Goal: Information Seeking & Learning: Learn about a topic

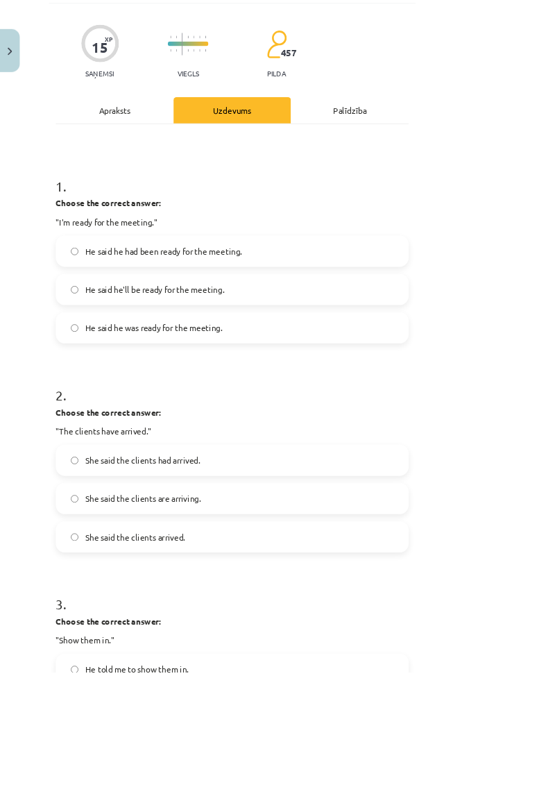
scroll to position [89, 0]
click at [555, 374] on div "Mācību tēma: Angļu valodas i - 11. klases 1. ieskaites mācību materiāls #3 📝 To…" at bounding box center [277, 401] width 555 height 803
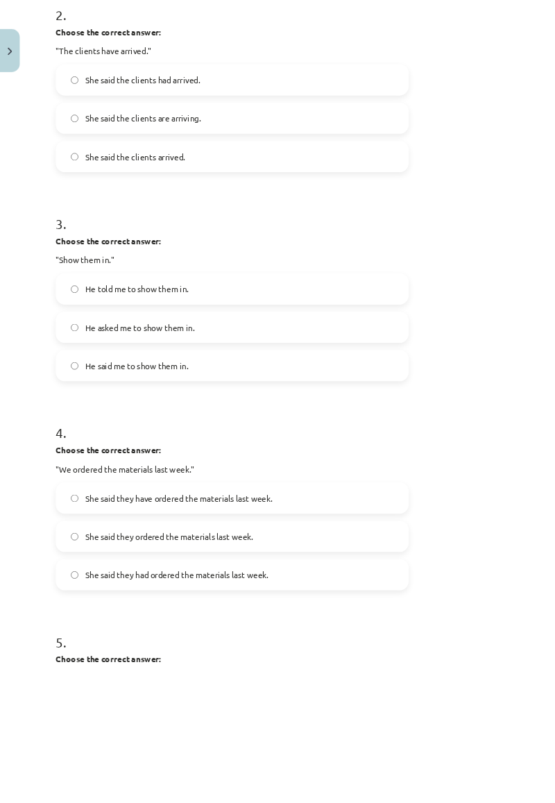
scroll to position [558, 0]
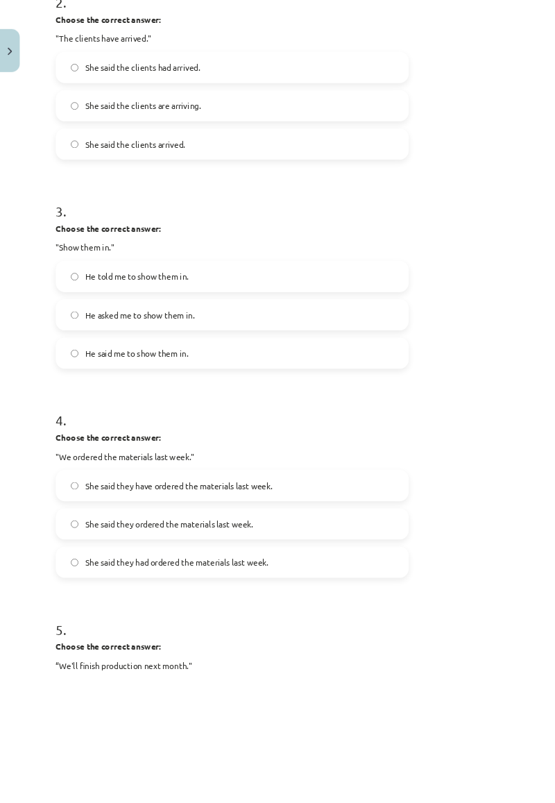
click at [432, 671] on label "She said they had ordered the materials last week." at bounding box center [277, 672] width 419 height 35
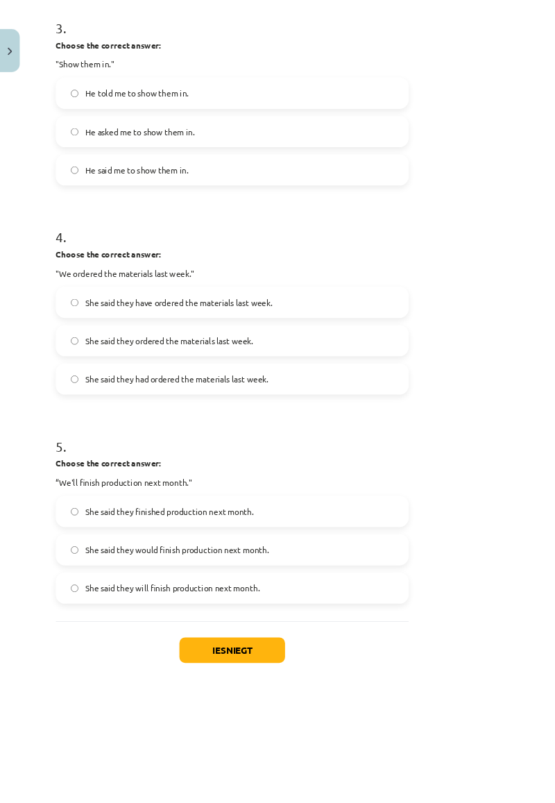
scroll to position [797, 0]
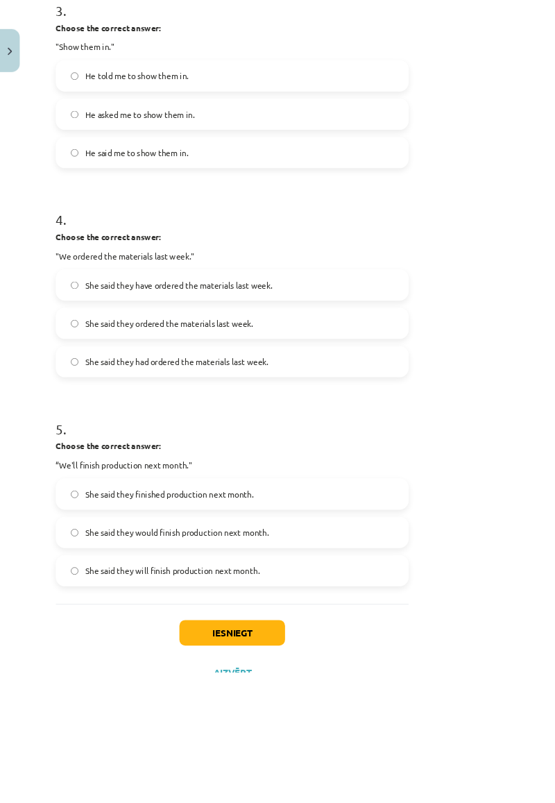
click at [282, 621] on label "She said they would finish production next month." at bounding box center [277, 636] width 419 height 35
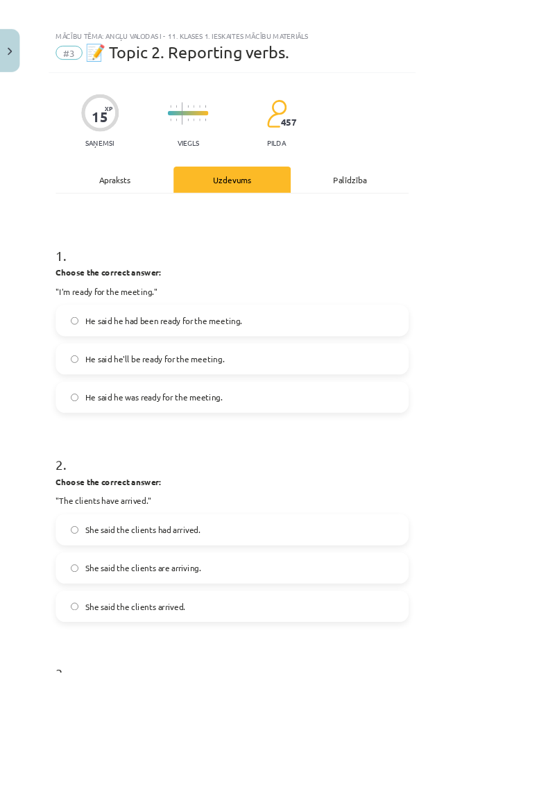
scroll to position [0, 0]
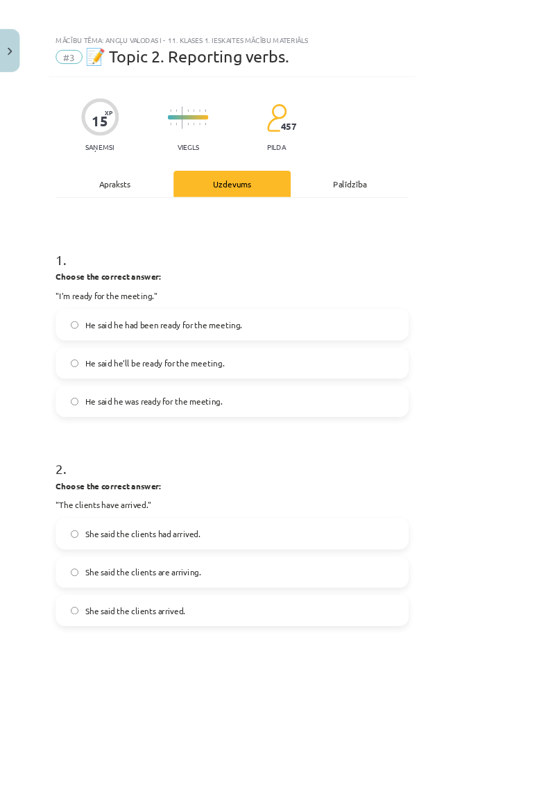
click at [555, 428] on div "Mācību tēma: Angļu valodas i - 11. klases 1. ieskaites mācību materiāls #3 📝 To…" at bounding box center [277, 401] width 555 height 803
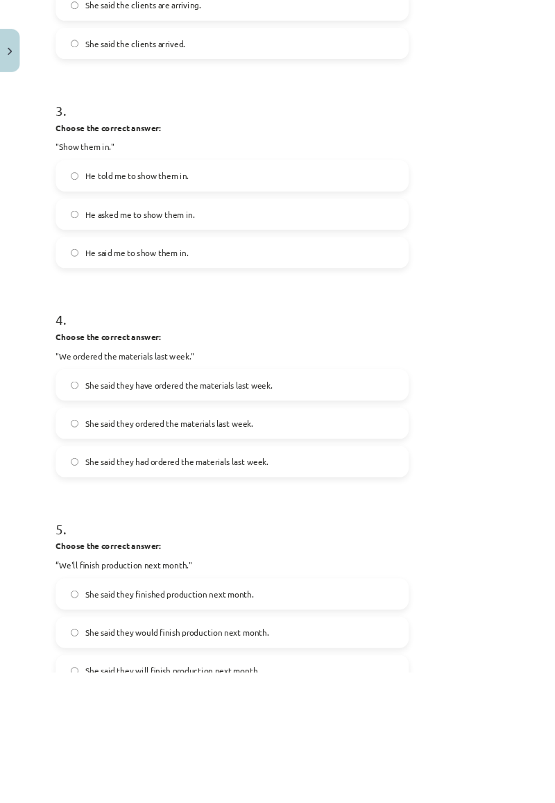
scroll to position [797, 0]
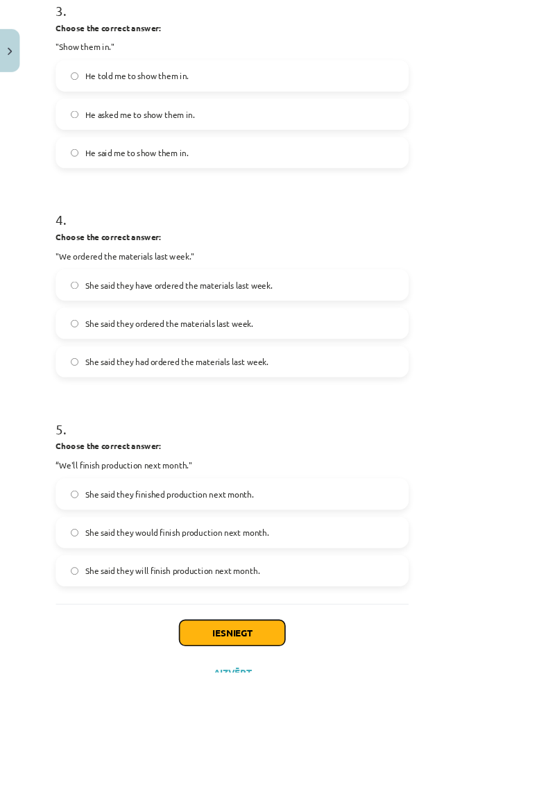
click at [341, 753] on button "Iesniegt" at bounding box center [278, 757] width 126 height 31
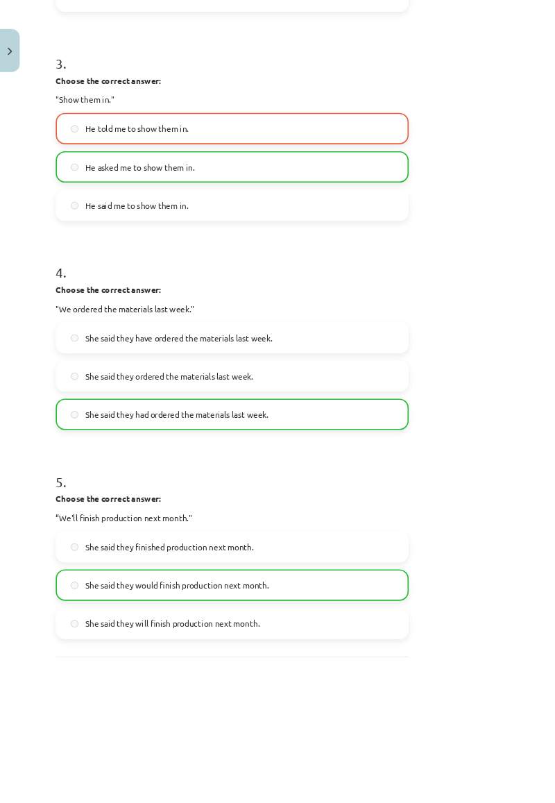
scroll to position [840, 0]
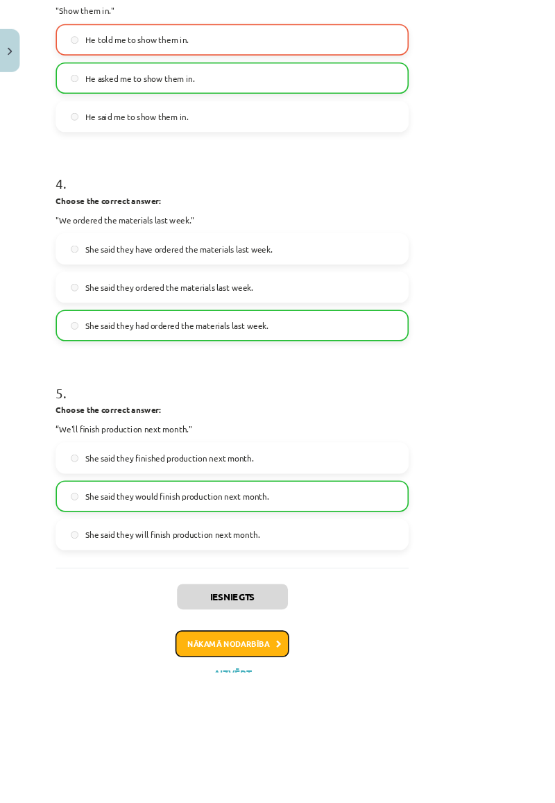
click at [337, 768] on icon at bounding box center [334, 770] width 6 height 9
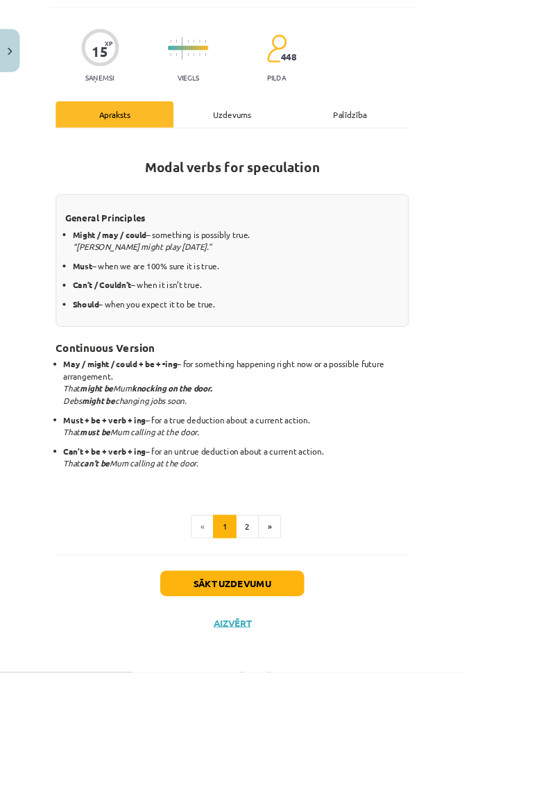
scroll to position [6, 0]
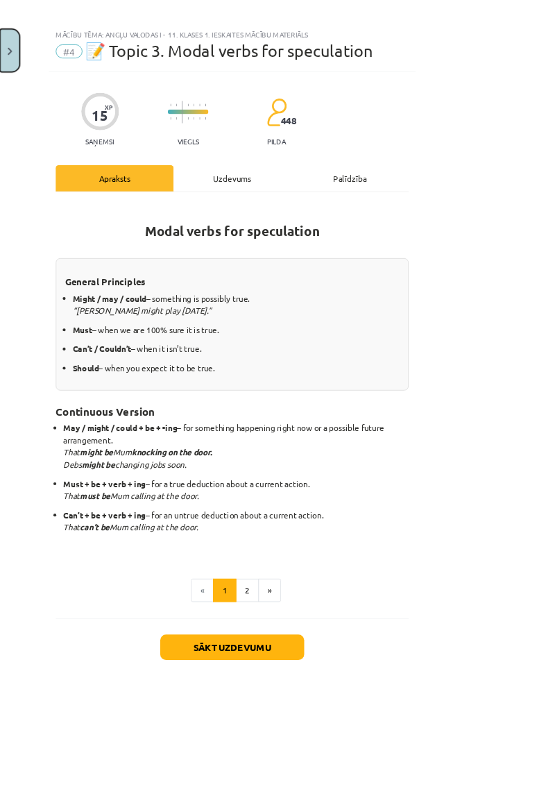
click at [14, 78] on button "Close" at bounding box center [12, 60] width 24 height 51
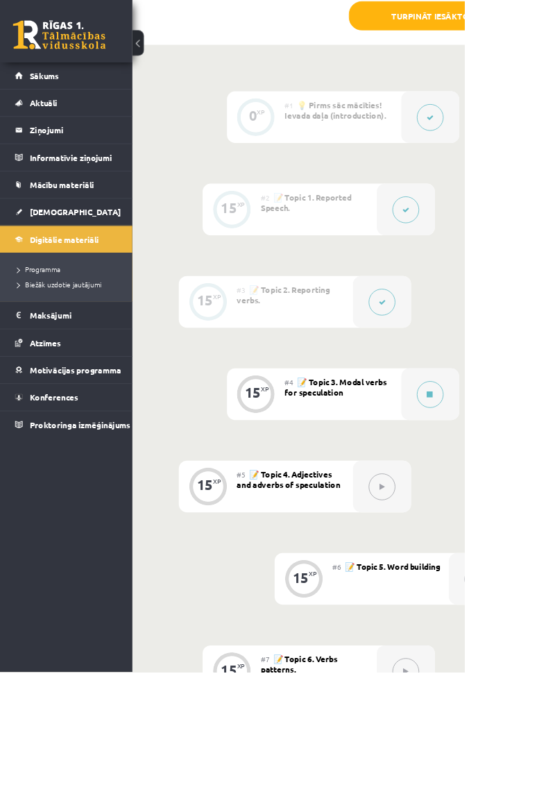
scroll to position [400, 0]
click at [511, 485] on button at bounding box center [515, 471] width 32 height 32
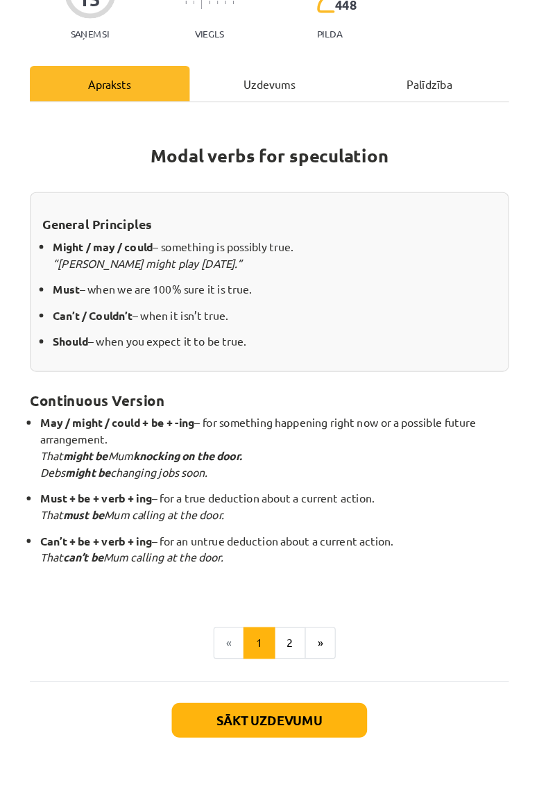
scroll to position [399, 0]
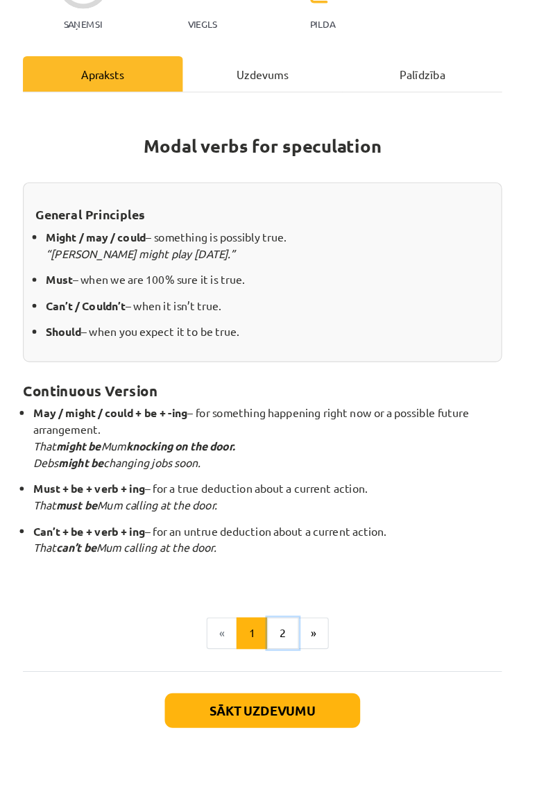
click at [310, 692] on button "2" at bounding box center [296, 706] width 28 height 28
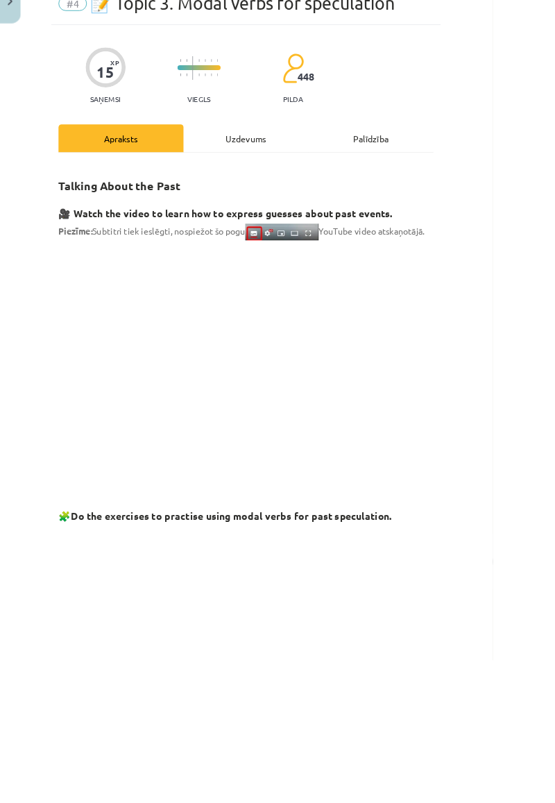
scroll to position [0, 0]
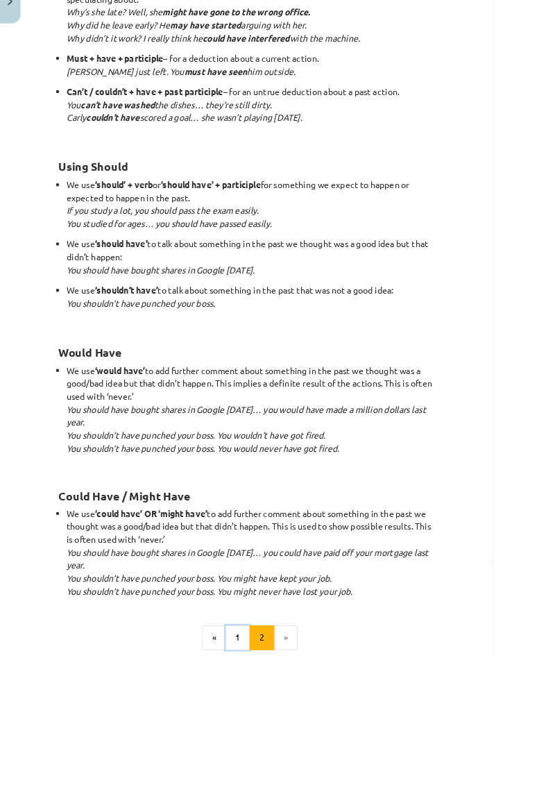
click at [283, 764] on button "1" at bounding box center [269, 778] width 28 height 28
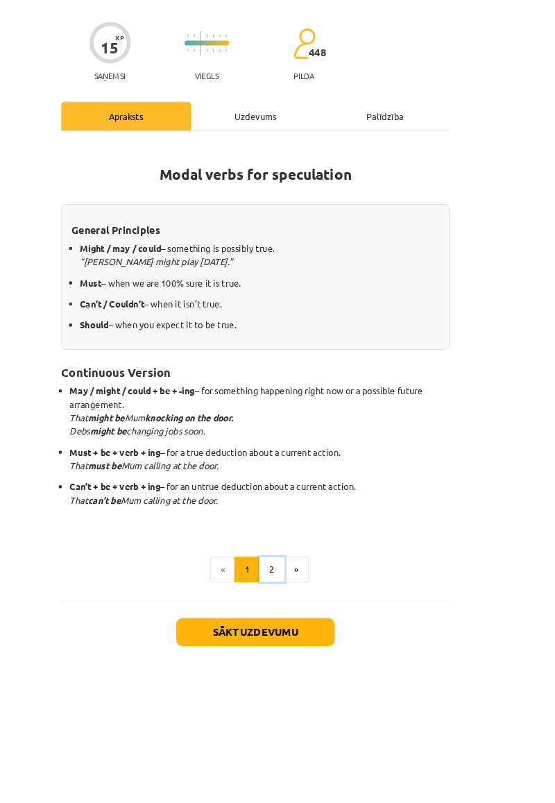
click at [310, 699] on button "2" at bounding box center [296, 713] width 28 height 28
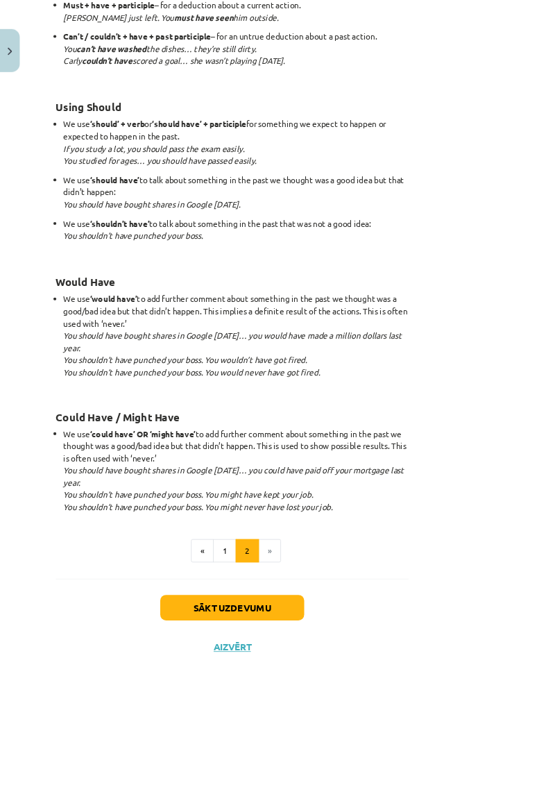
scroll to position [1018, 0]
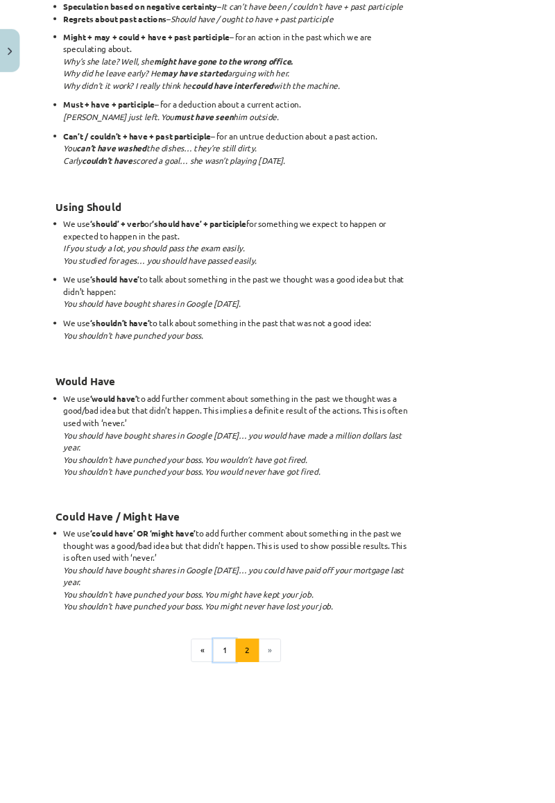
click at [283, 764] on button "1" at bounding box center [269, 778] width 28 height 28
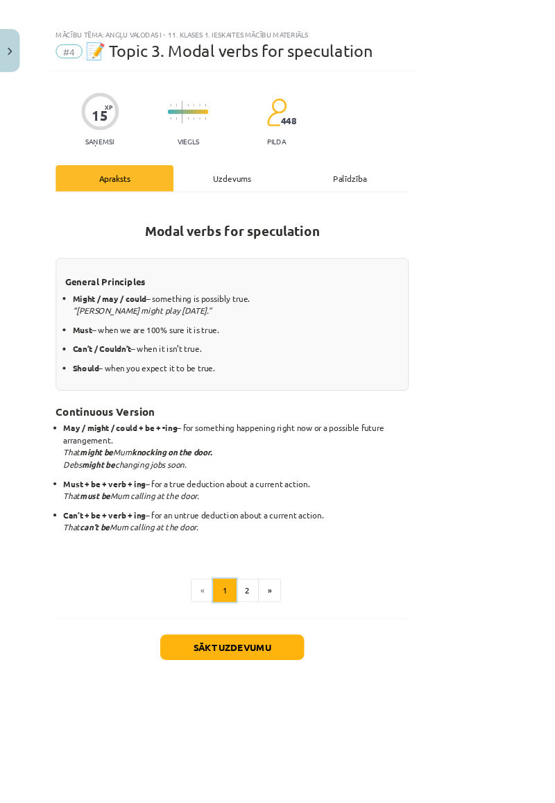
scroll to position [0, 0]
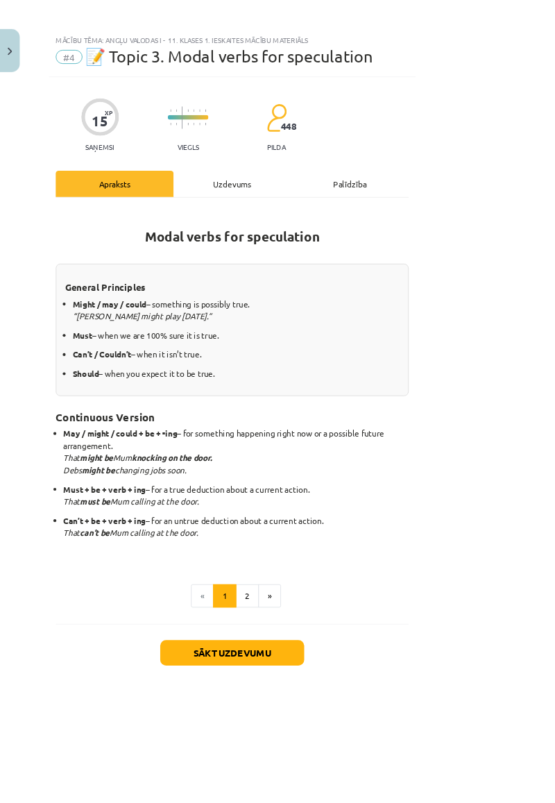
click at [349, 222] on div "Uzdevums" at bounding box center [278, 219] width 141 height 31
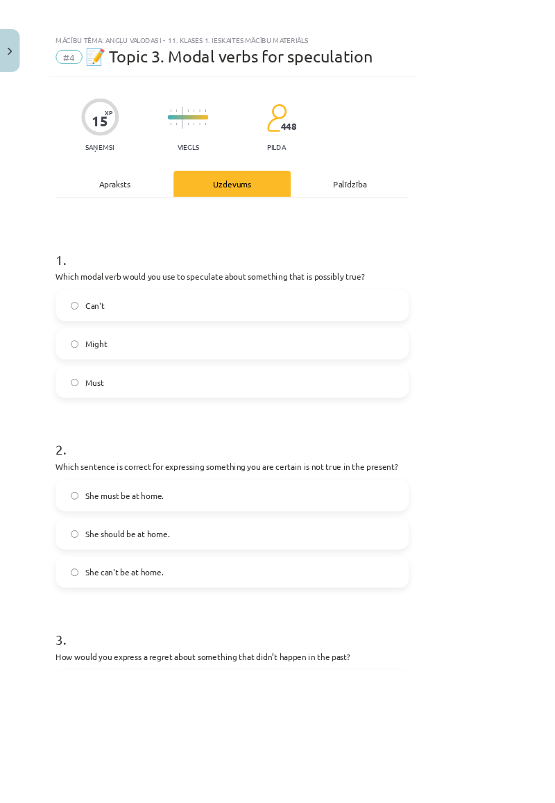
click at [164, 232] on div "Apraksts" at bounding box center [137, 219] width 141 height 31
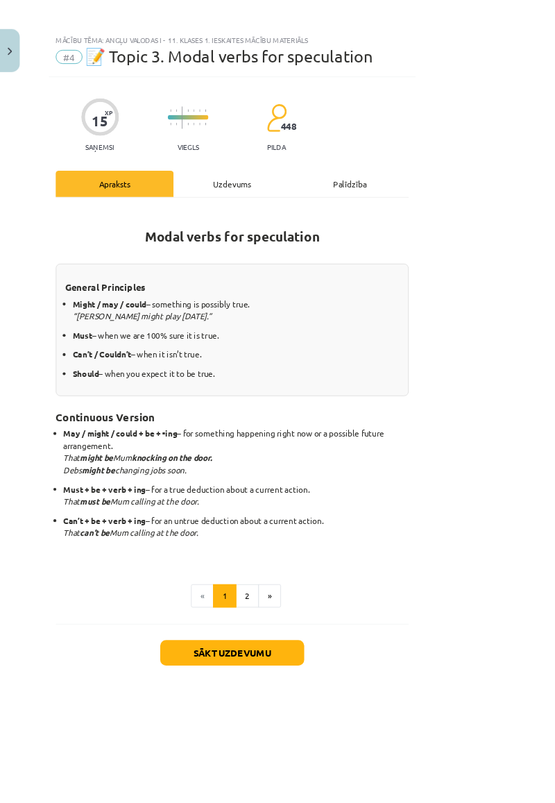
scroll to position [6, 0]
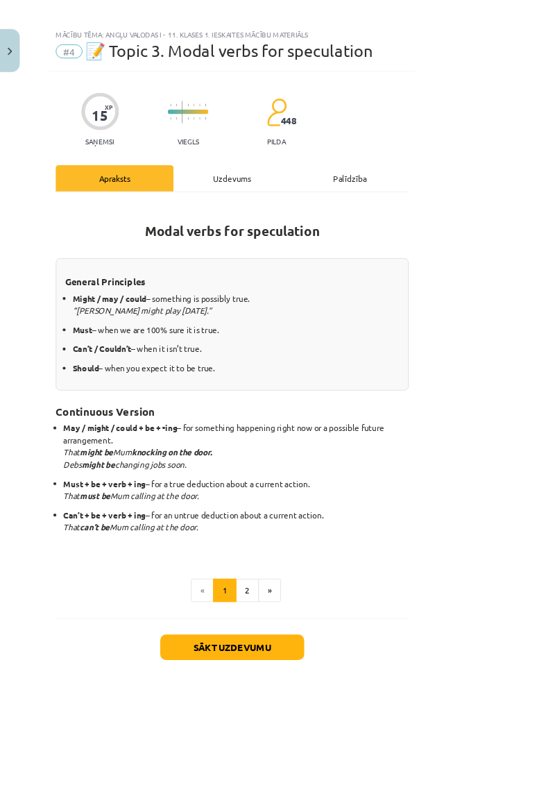
click at [349, 199] on div "Uzdevums" at bounding box center [278, 213] width 141 height 31
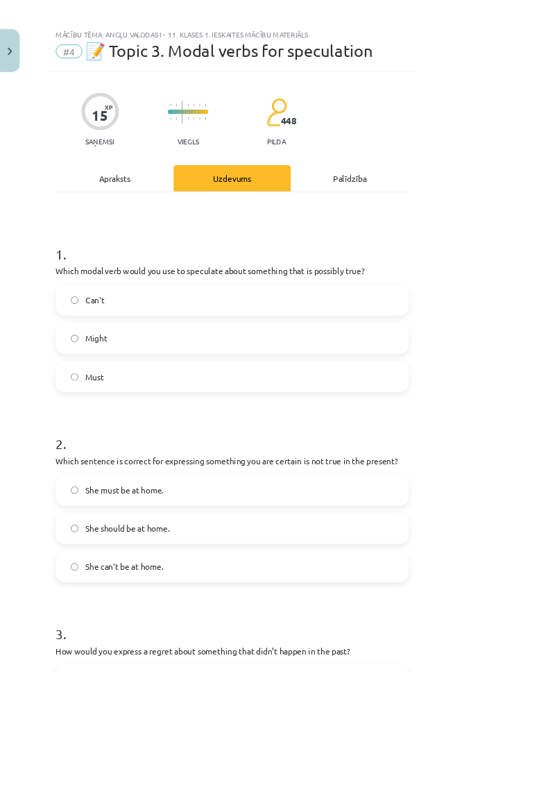
click at [192, 224] on div "Apraksts" at bounding box center [137, 213] width 141 height 31
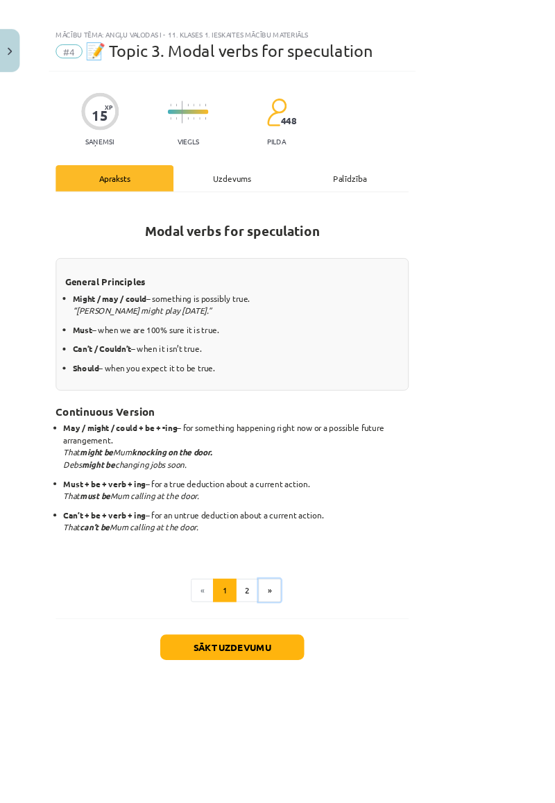
click at [336, 692] on button "»" at bounding box center [322, 706] width 27 height 28
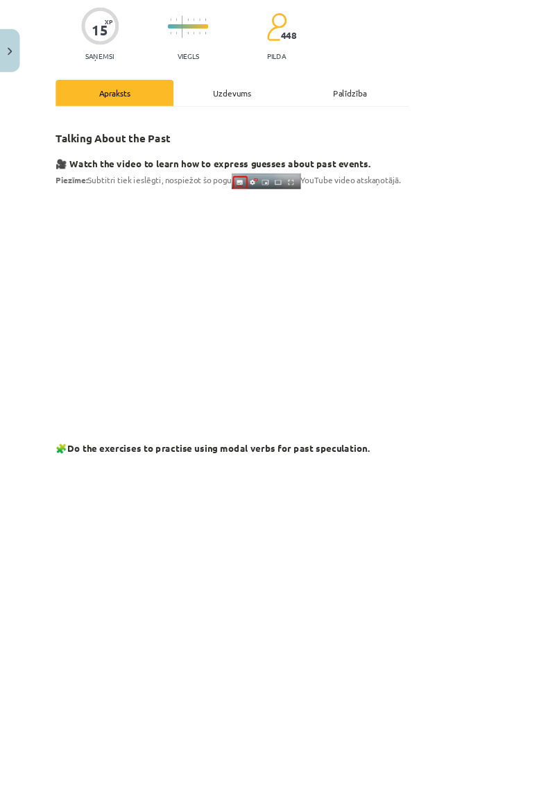
scroll to position [106, 0]
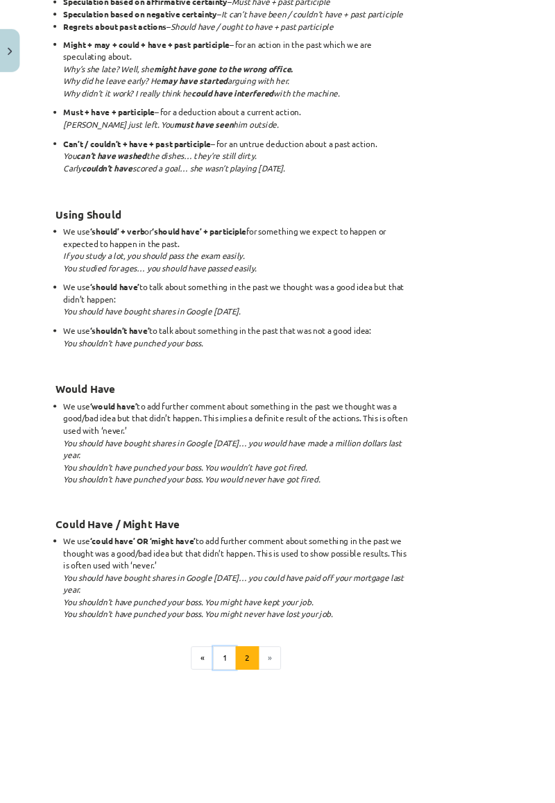
click at [283, 773] on button "1" at bounding box center [269, 787] width 28 height 28
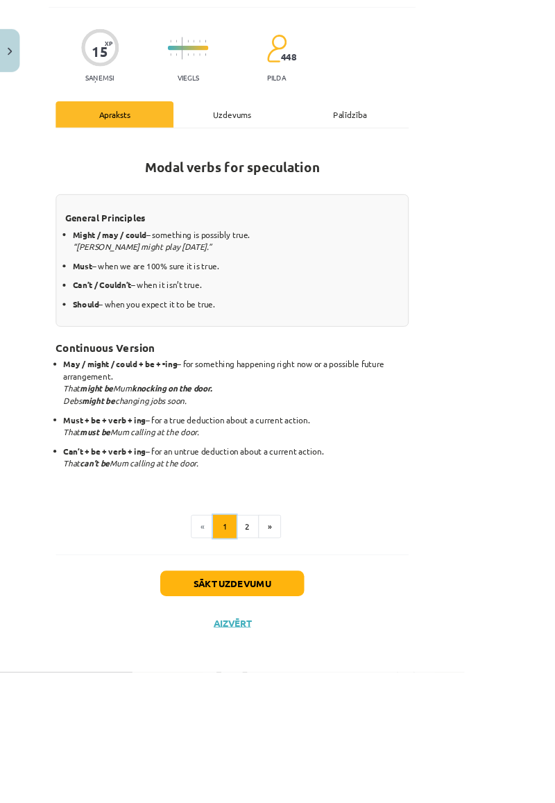
scroll to position [6, 0]
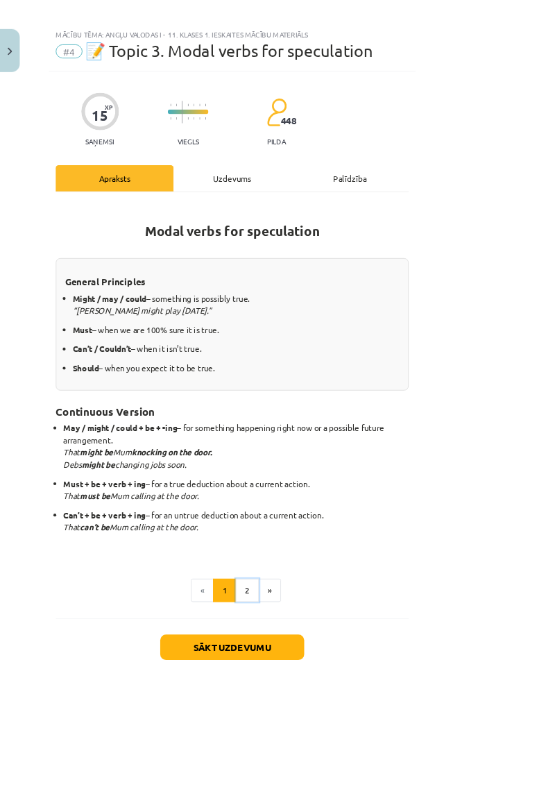
click at [310, 693] on button "2" at bounding box center [296, 706] width 28 height 28
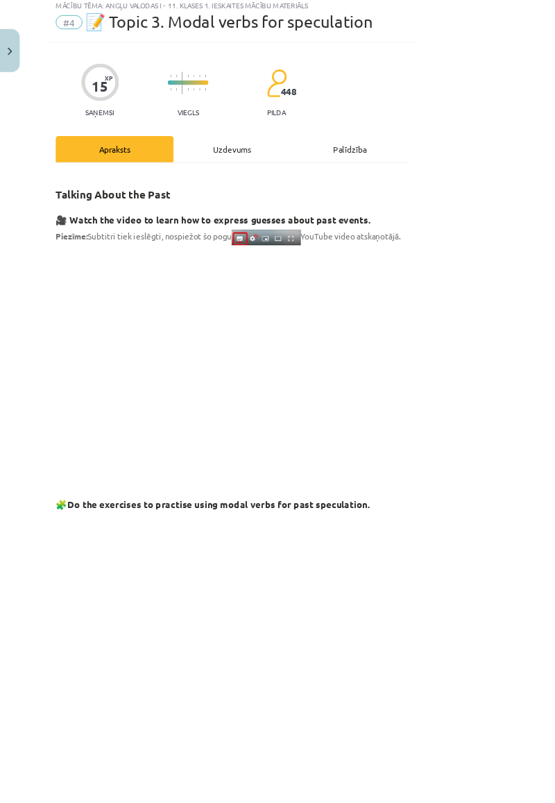
scroll to position [57, 0]
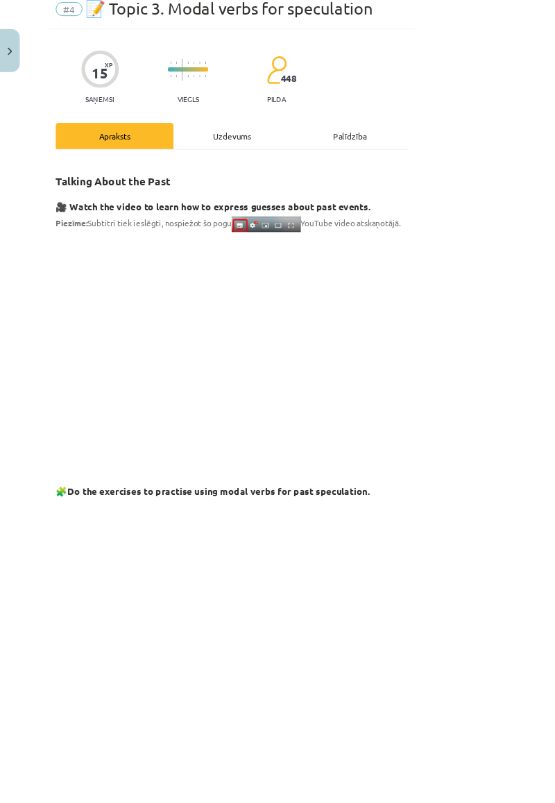
click at [346, 174] on div "Uzdevums" at bounding box center [278, 162] width 141 height 31
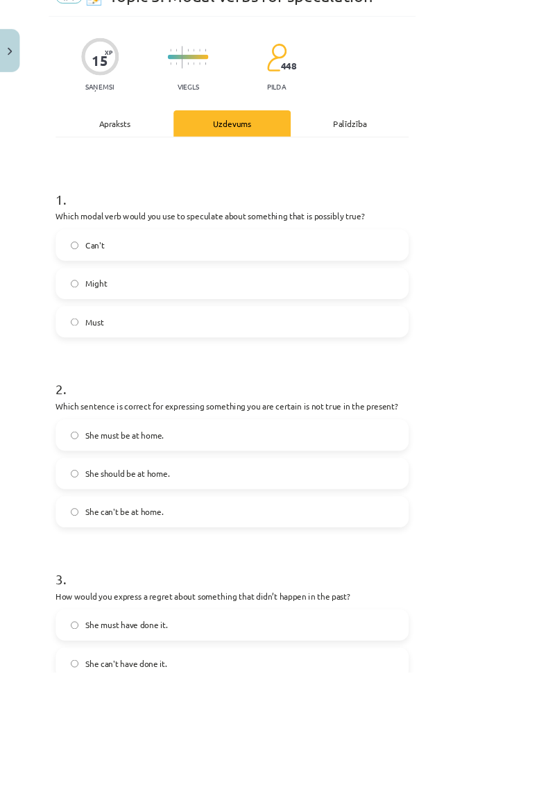
scroll to position [53, 0]
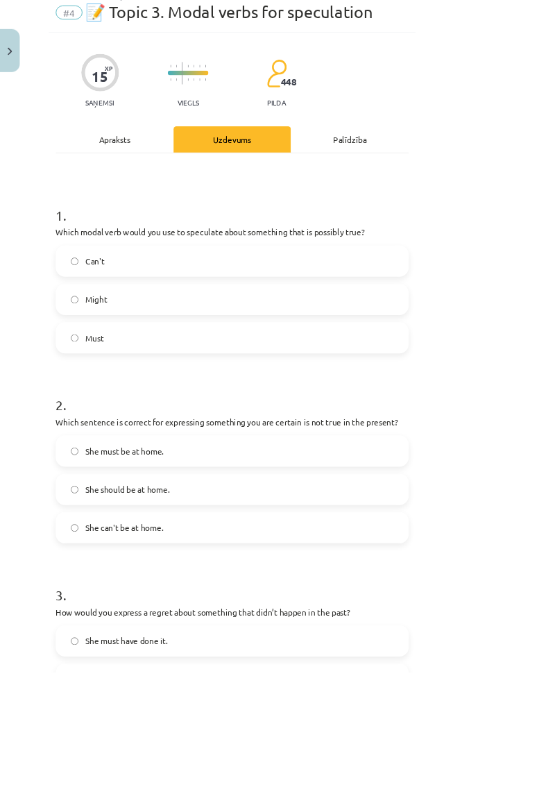
click at [487, 418] on label "Must" at bounding box center [277, 403] width 419 height 35
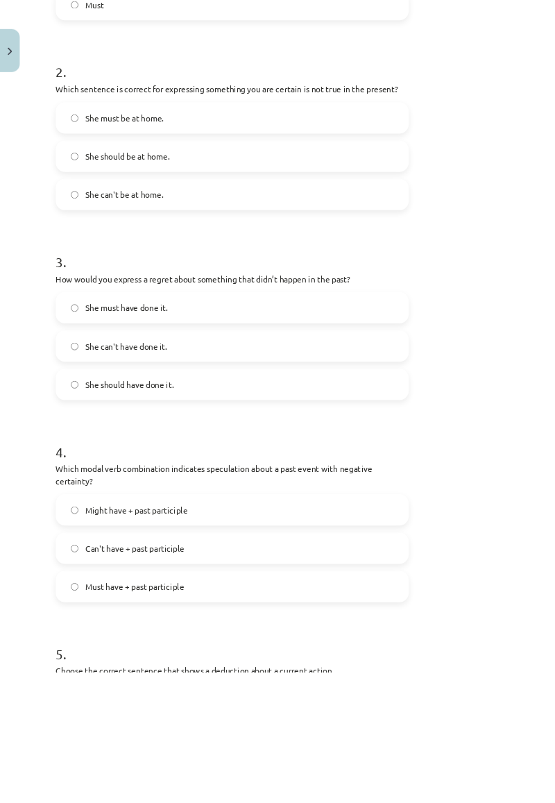
scroll to position [462, 0]
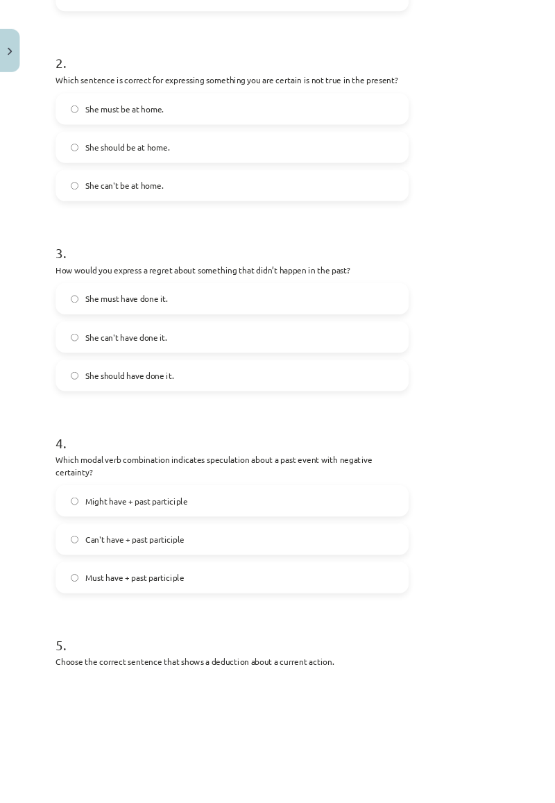
click at [72, 400] on label "She can't have done it." at bounding box center [277, 402] width 419 height 35
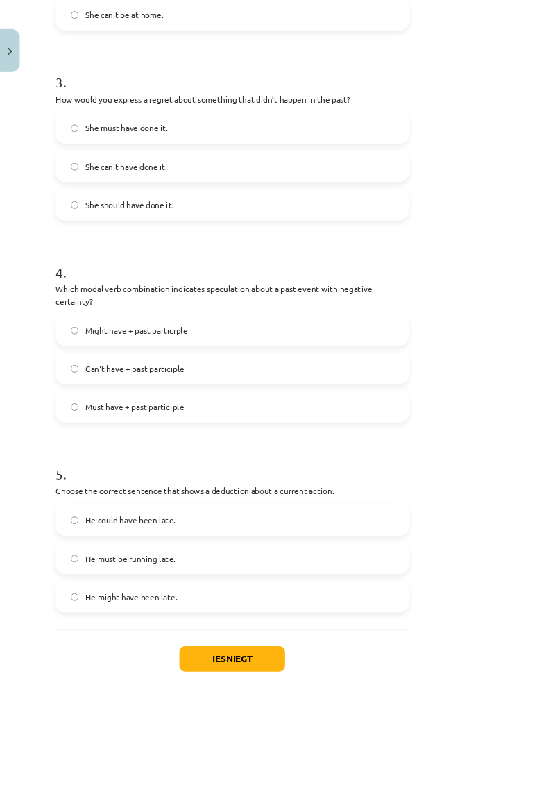
scroll to position [682, 0]
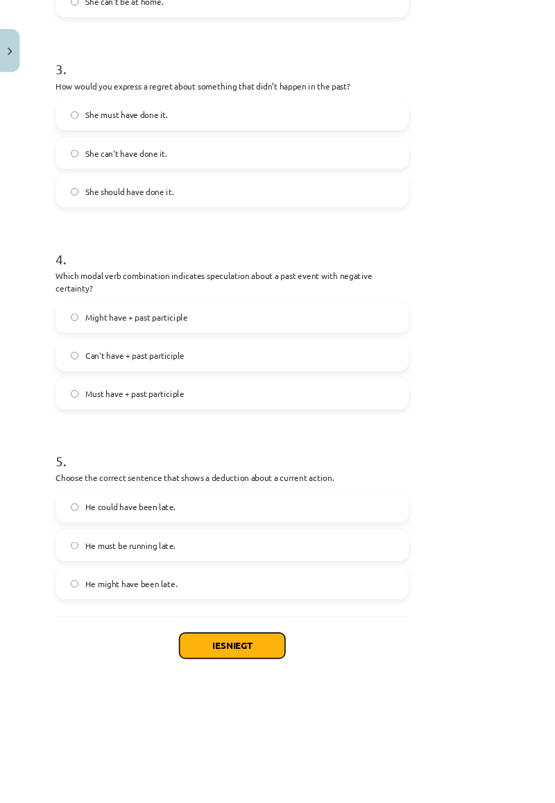
click at [292, 761] on button "Iesniegt" at bounding box center [278, 772] width 126 height 31
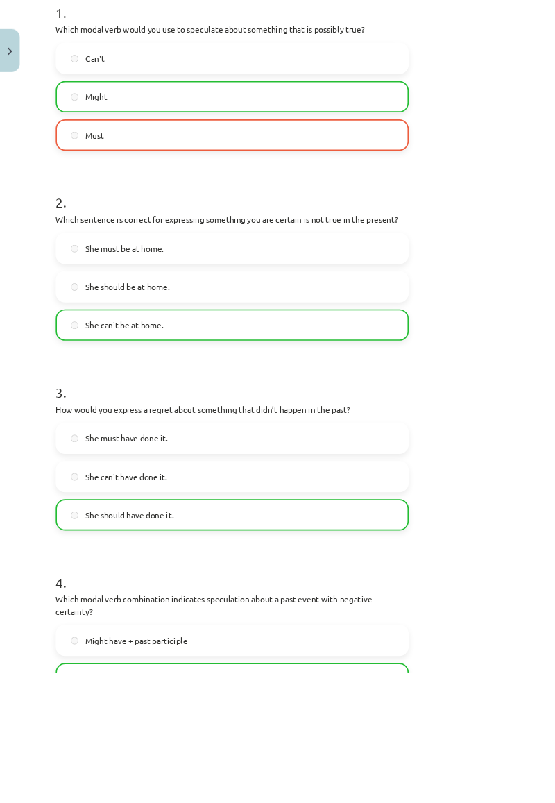
scroll to position [726, 0]
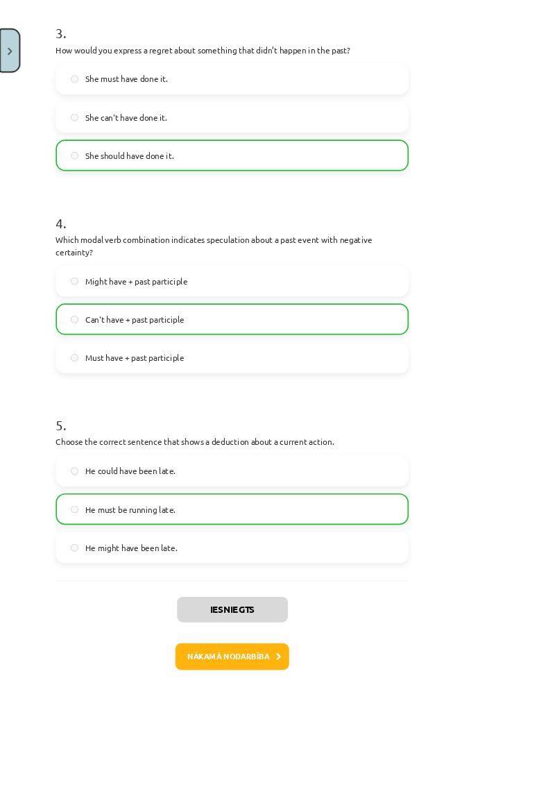
click at [1, 45] on button "Close" at bounding box center [12, 60] width 24 height 51
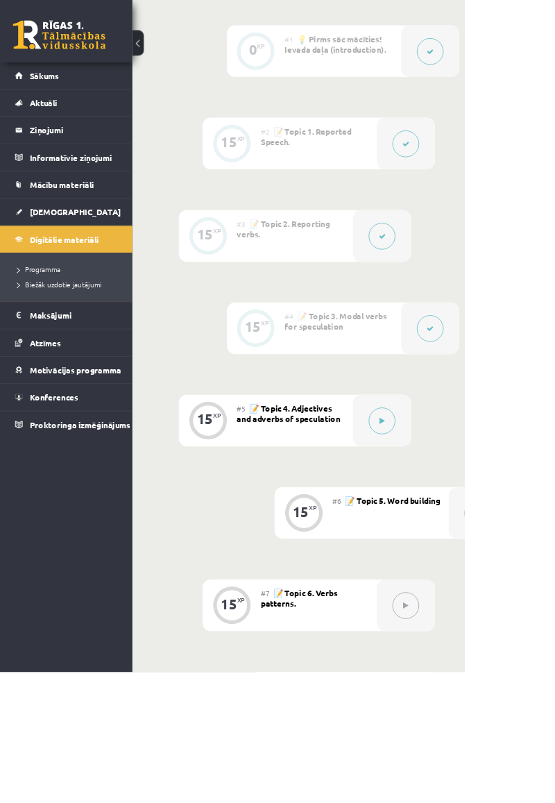
scroll to position [476, 0]
click at [454, 508] on button at bounding box center [457, 505] width 32 height 32
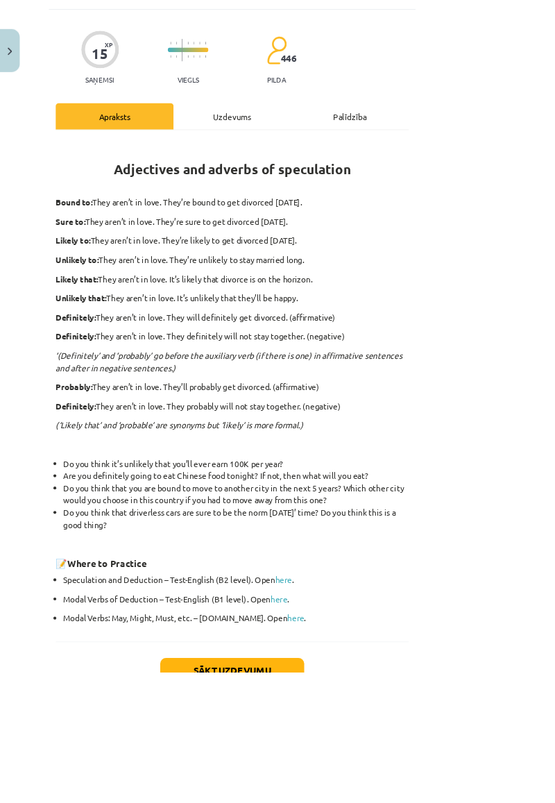
scroll to position [105, 0]
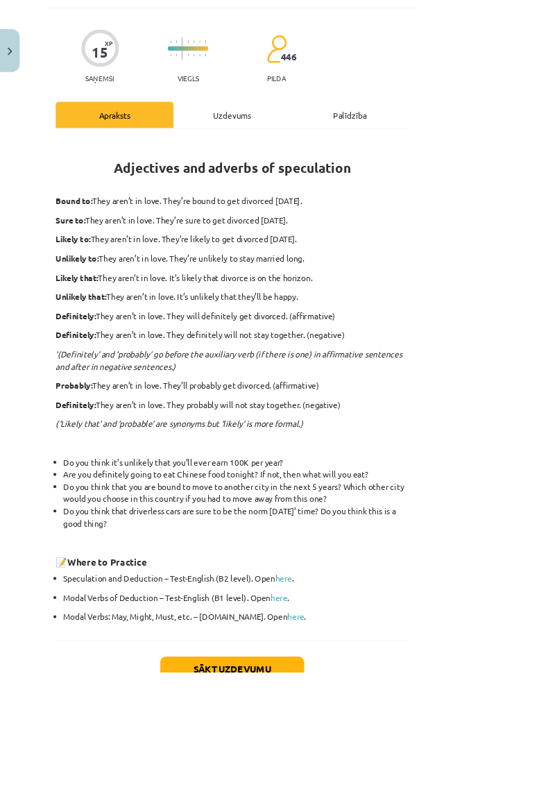
click at [346, 685] on link "here" at bounding box center [339, 691] width 20 height 12
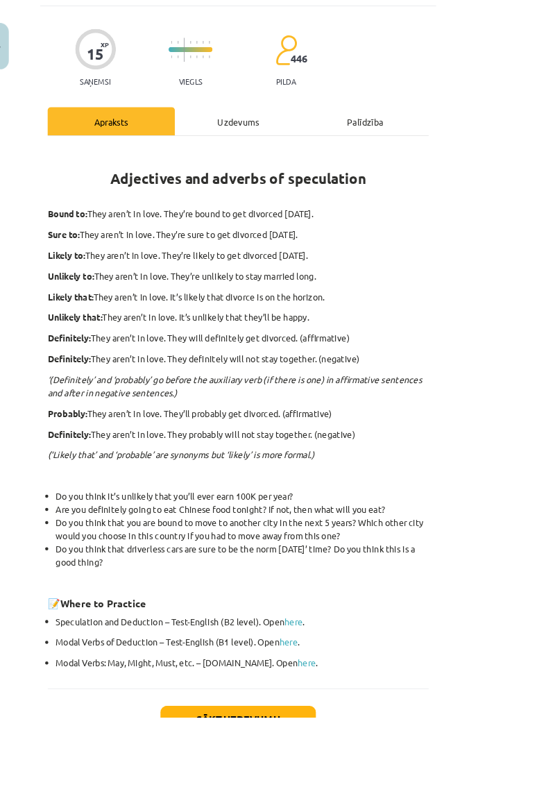
click at [349, 128] on div "Uzdevums" at bounding box center [278, 143] width 141 height 31
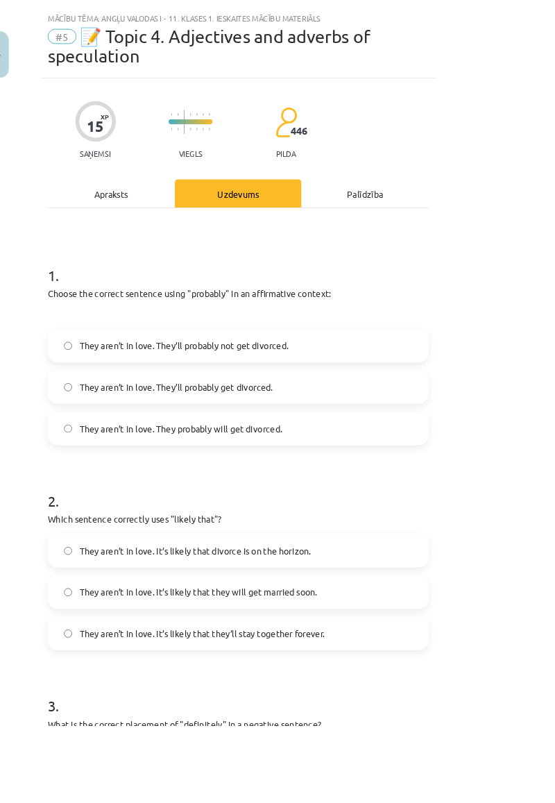
scroll to position [0, 0]
